Goal: Task Accomplishment & Management: Manage account settings

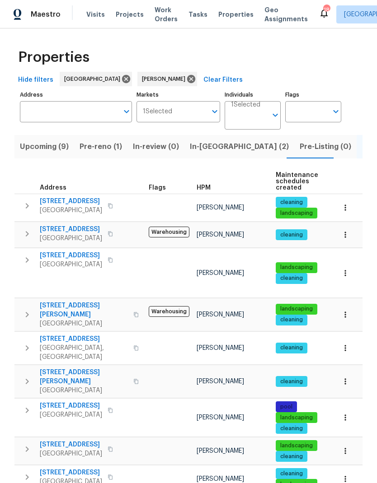
click at [197, 149] on span "In-[GEOGRAPHIC_DATA] (2)" at bounding box center [239, 147] width 99 height 13
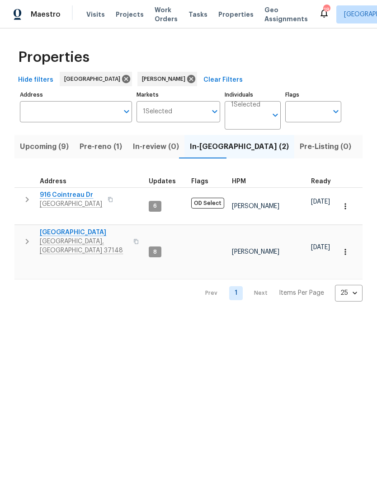
click at [22, 237] on button "button" at bounding box center [27, 241] width 18 height 27
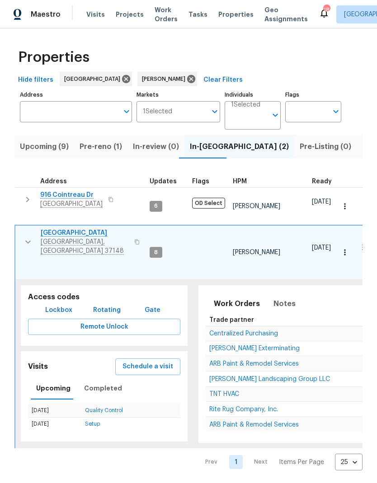
click at [233, 422] on span "ARB Paint & Remodel Services" at bounding box center [253, 425] width 89 height 6
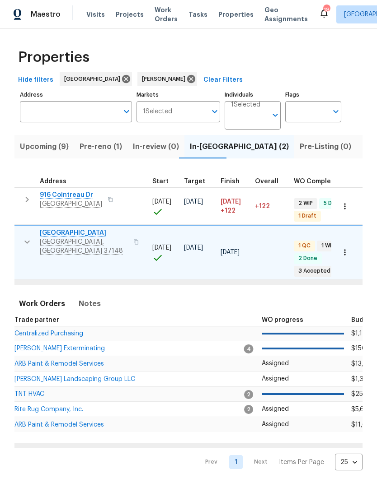
scroll to position [0, 179]
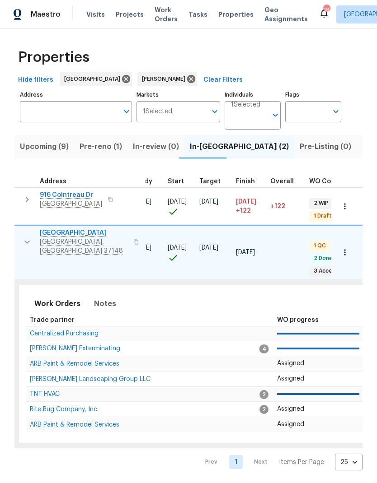
click at [74, 361] on span "ARB Paint & Remodel Services" at bounding box center [74, 364] width 89 height 6
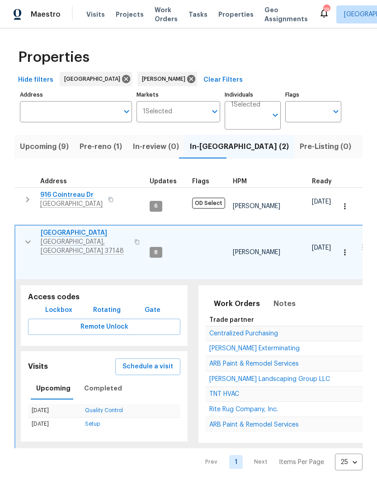
scroll to position [0, 0]
click at [43, 143] on span "Upcoming (9)" at bounding box center [44, 147] width 49 height 13
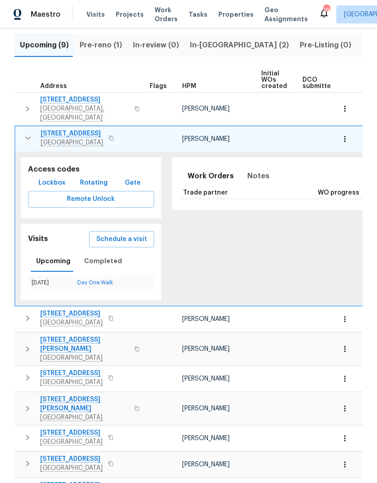
scroll to position [101, 0]
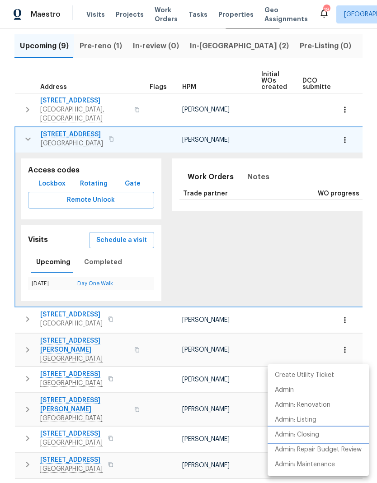
click at [314, 434] on p "Admin: Closing" at bounding box center [297, 435] width 44 height 9
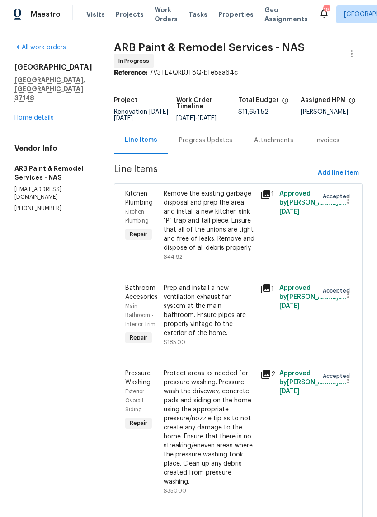
click at [195, 136] on div "Progress Updates" at bounding box center [205, 140] width 53 height 9
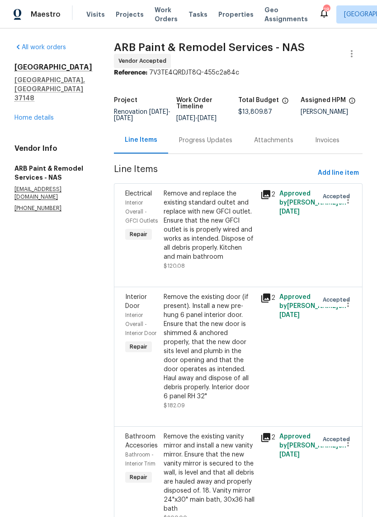
click at [179, 136] on div "Progress Updates" at bounding box center [205, 140] width 53 height 9
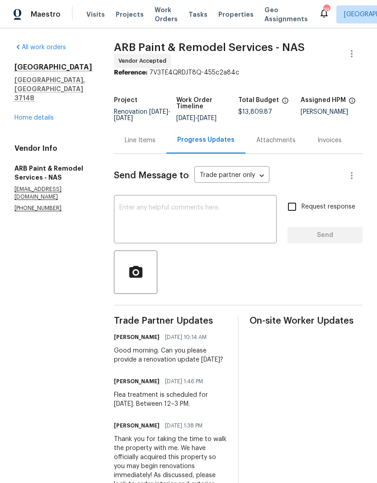
click at [159, 9] on span "Work Orders" at bounding box center [166, 14] width 23 height 18
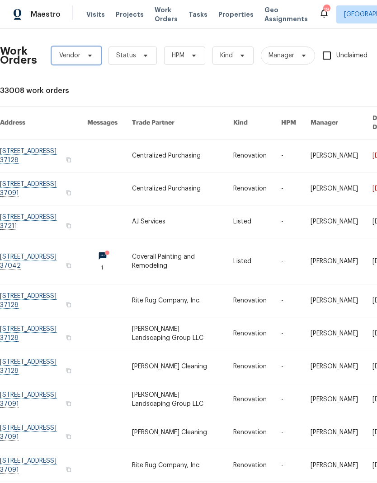
click at [71, 55] on span "Vendor" at bounding box center [69, 55] width 21 height 9
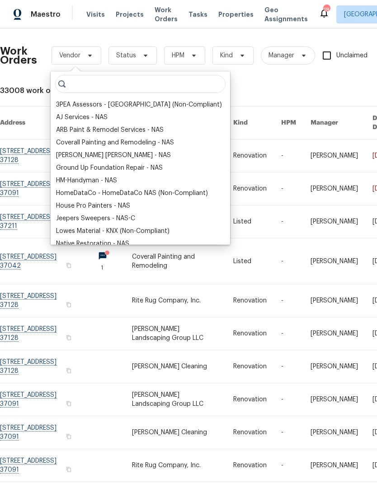
click at [69, 131] on div "ARB Paint & Remodel Services - NAS" at bounding box center [110, 130] width 108 height 9
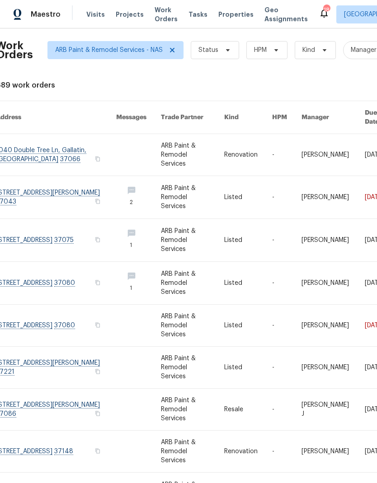
scroll to position [5, 4]
click at [136, 305] on link at bounding box center [139, 326] width 45 height 42
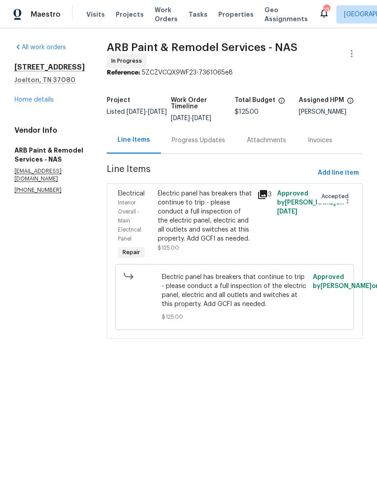
click at [223, 199] on div "Electric panel has breakers that continue to trip - please conduct a full inspe…" at bounding box center [205, 216] width 94 height 54
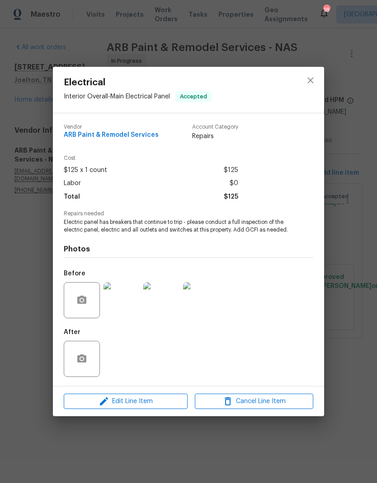
click at [299, 83] on div at bounding box center [310, 90] width 27 height 46
click at [313, 81] on icon "close" at bounding box center [310, 80] width 11 height 11
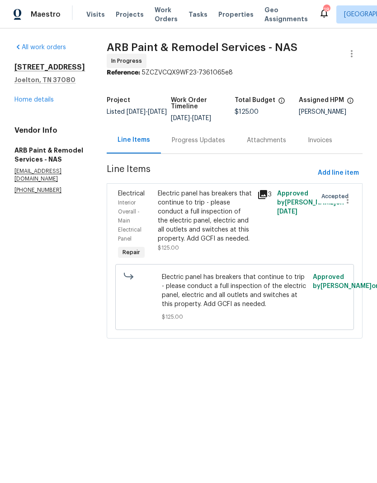
click at [190, 138] on div "Progress Updates" at bounding box center [198, 140] width 53 height 9
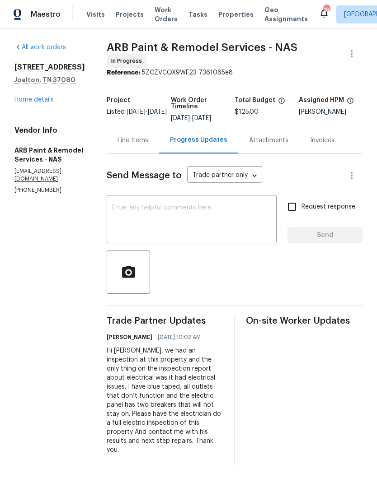
click at [161, 17] on span "Work Orders" at bounding box center [166, 14] width 23 height 18
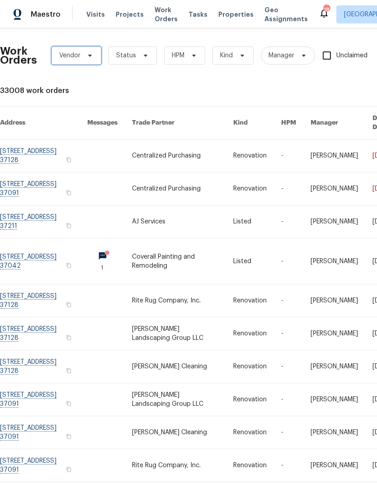
click at [70, 59] on span "Vendor" at bounding box center [69, 55] width 21 height 9
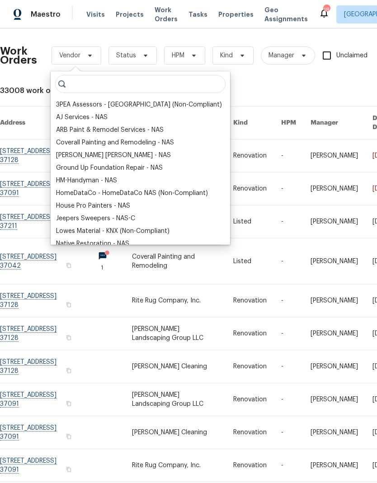
click at [67, 130] on div "ARB Paint & Remodel Services - NAS" at bounding box center [110, 130] width 108 height 9
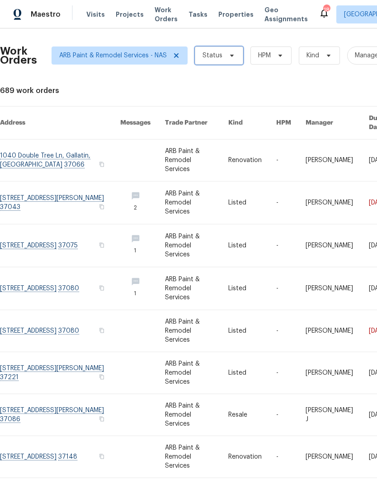
click at [214, 48] on span "Status" at bounding box center [219, 56] width 48 height 18
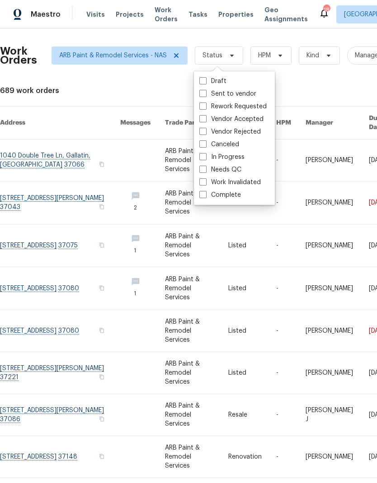
click at [200, 96] on span at bounding box center [202, 93] width 7 height 7
click at [200, 95] on input "Sent to vendor" at bounding box center [202, 92] width 6 height 6
checkbox input "true"
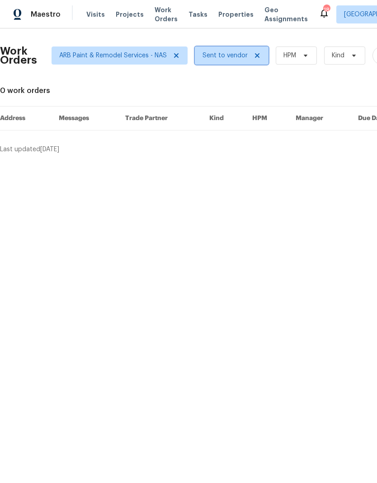
click at [218, 53] on span "Sent to vendor" at bounding box center [224, 55] width 45 height 9
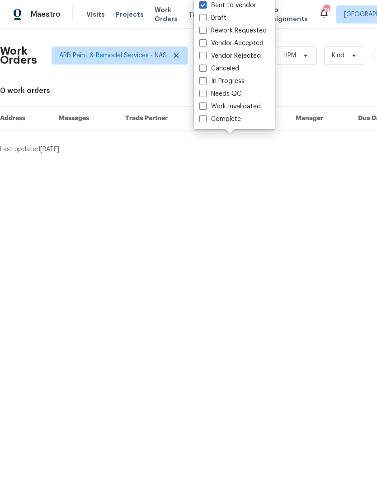
click at [204, 44] on span at bounding box center [202, 42] width 7 height 7
click at [204, 44] on input "Vendor Accepted" at bounding box center [202, 42] width 6 height 6
checkbox input "true"
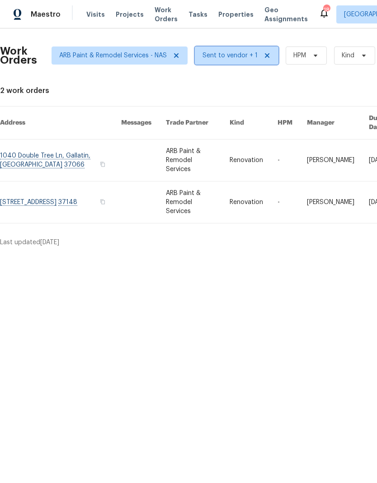
click at [221, 50] on span "Sent to vendor + 1" at bounding box center [237, 56] width 84 height 18
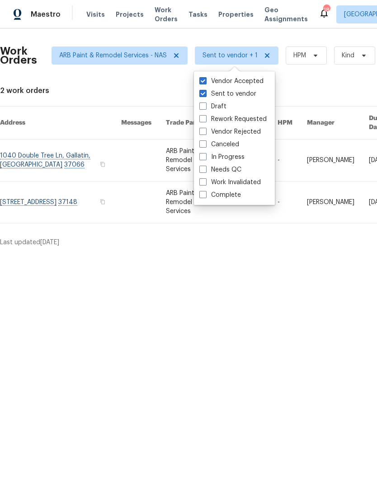
click at [206, 159] on span at bounding box center [202, 156] width 7 height 7
click at [205, 159] on input "In Progress" at bounding box center [202, 156] width 6 height 6
checkbox input "true"
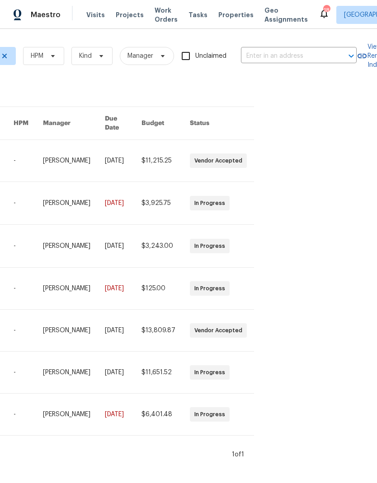
scroll to position [0, 265]
click at [36, 393] on link at bounding box center [26, 414] width 29 height 42
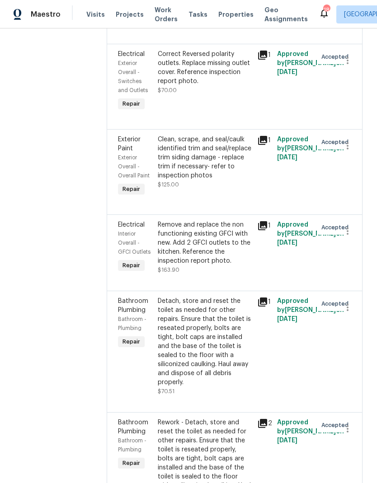
scroll to position [947, 0]
